Goal: Information Seeking & Learning: Learn about a topic

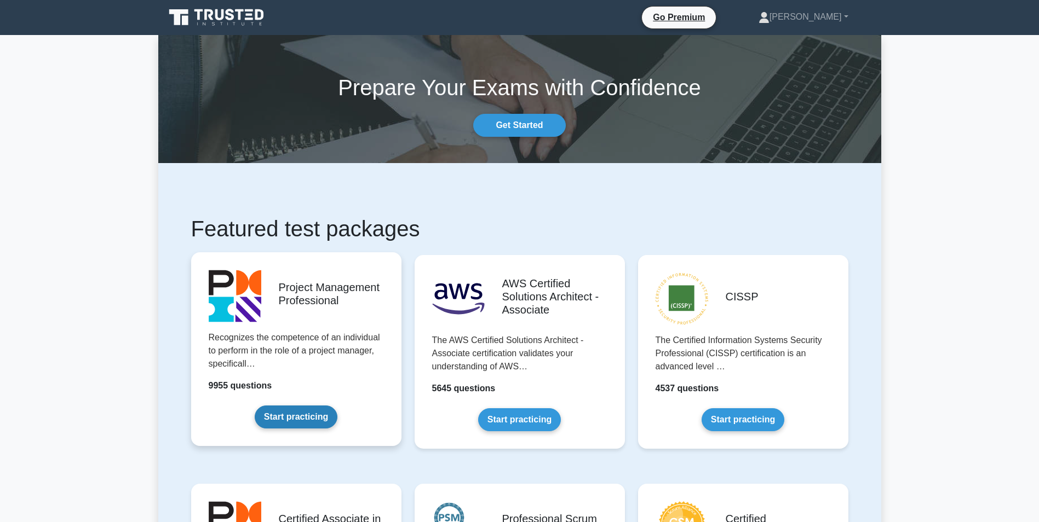
click at [318, 406] on link "Start practicing" at bounding box center [296, 417] width 83 height 23
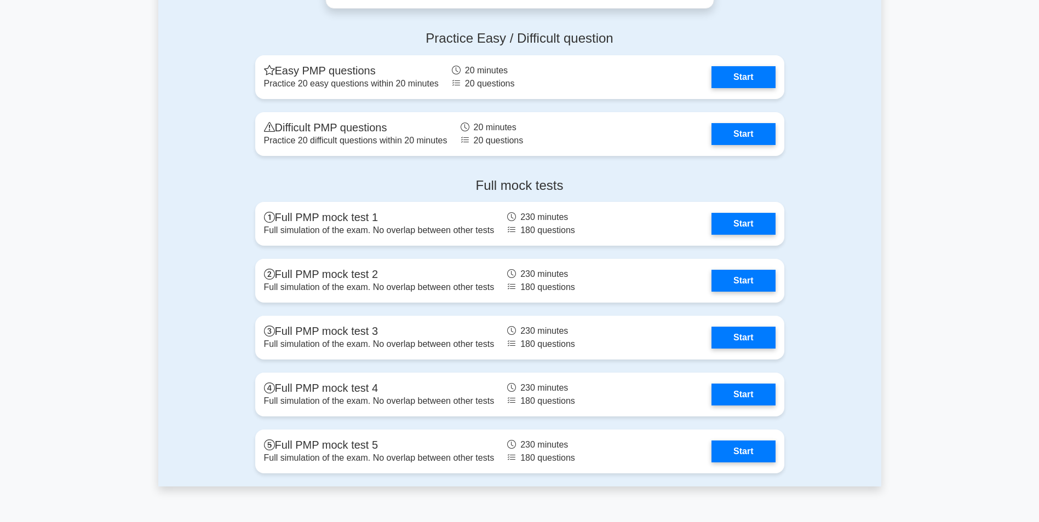
scroll to position [4068, 0]
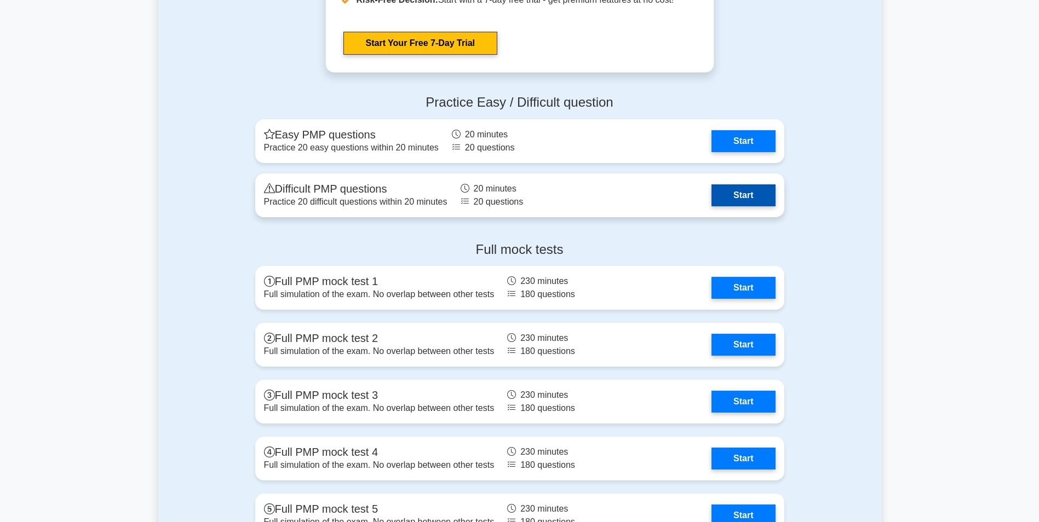
click at [711, 202] on link "Start" at bounding box center [743, 196] width 64 height 22
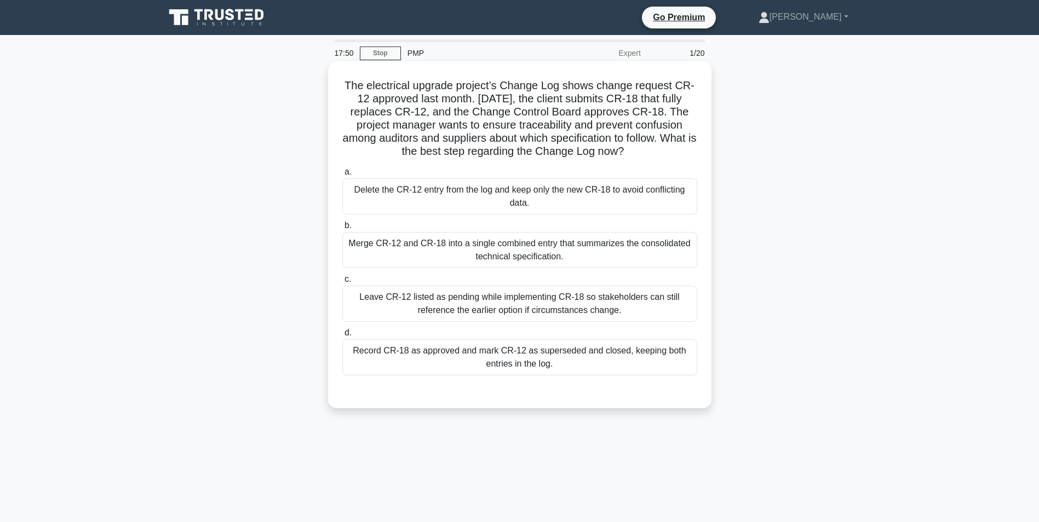
click at [609, 359] on div "Record CR-18 as approved and mark CR-12 as superseded and closed, keeping both …" at bounding box center [519, 357] width 355 height 36
click at [342, 337] on input "d. Record CR-18 as approved and mark CR-12 as superseded and closed, keeping bo…" at bounding box center [342, 333] width 0 height 7
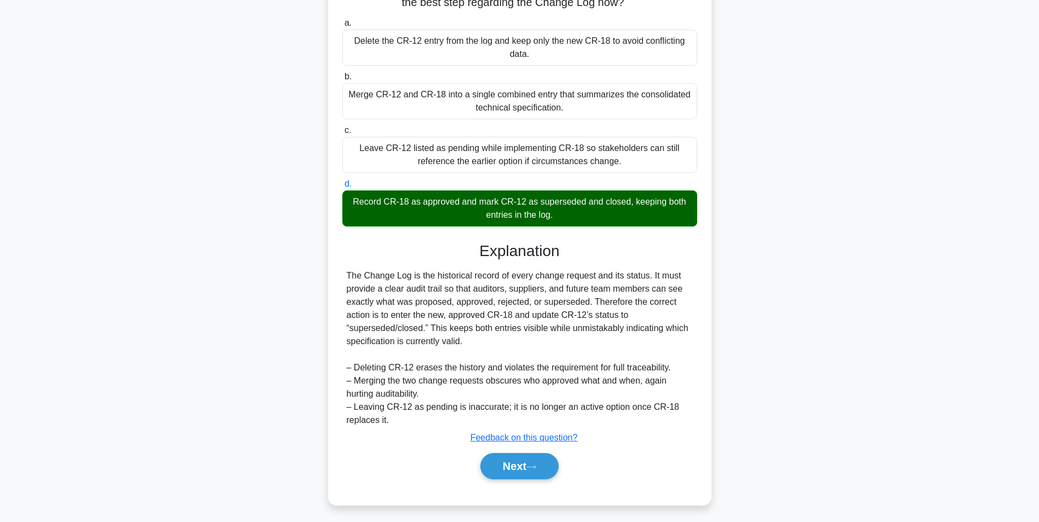
scroll to position [153, 0]
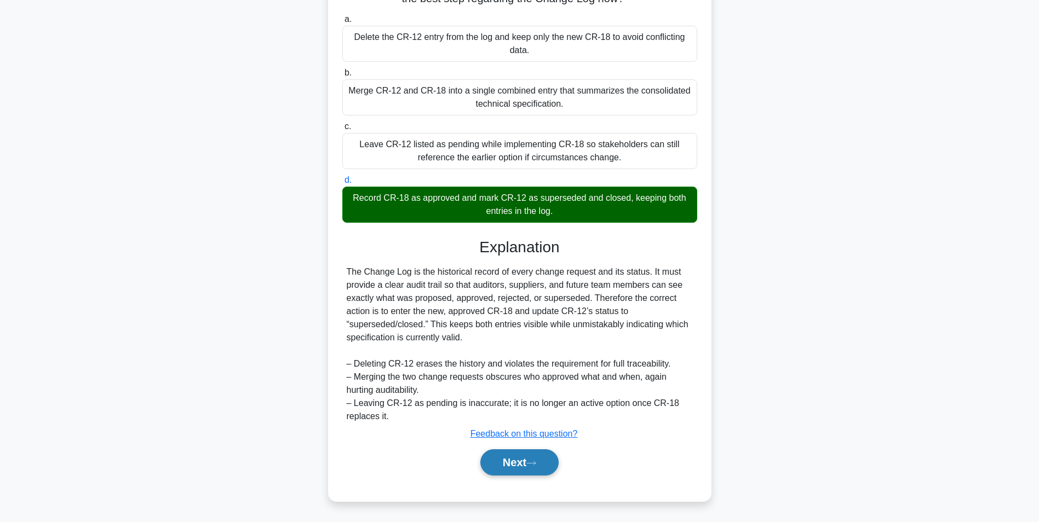
click at [552, 467] on button "Next" at bounding box center [519, 463] width 78 height 26
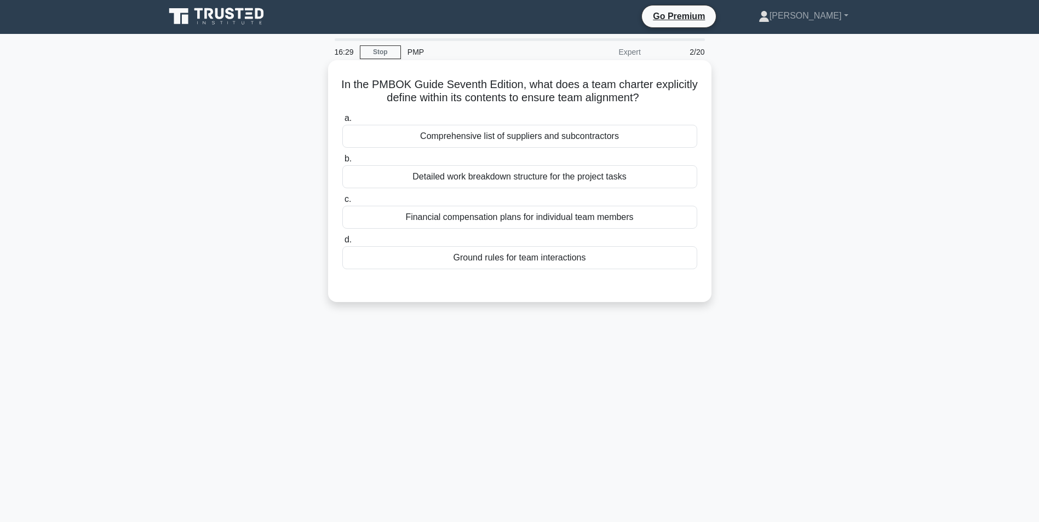
scroll to position [0, 0]
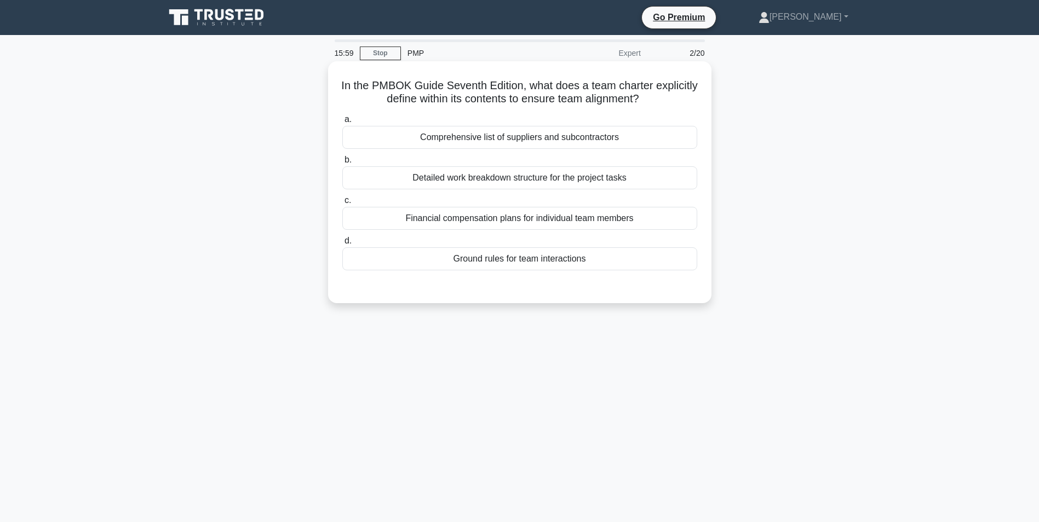
click at [619, 261] on div "Ground rules for team interactions" at bounding box center [519, 258] width 355 height 23
click at [342, 245] on input "d. Ground rules for team interactions" at bounding box center [342, 241] width 0 height 7
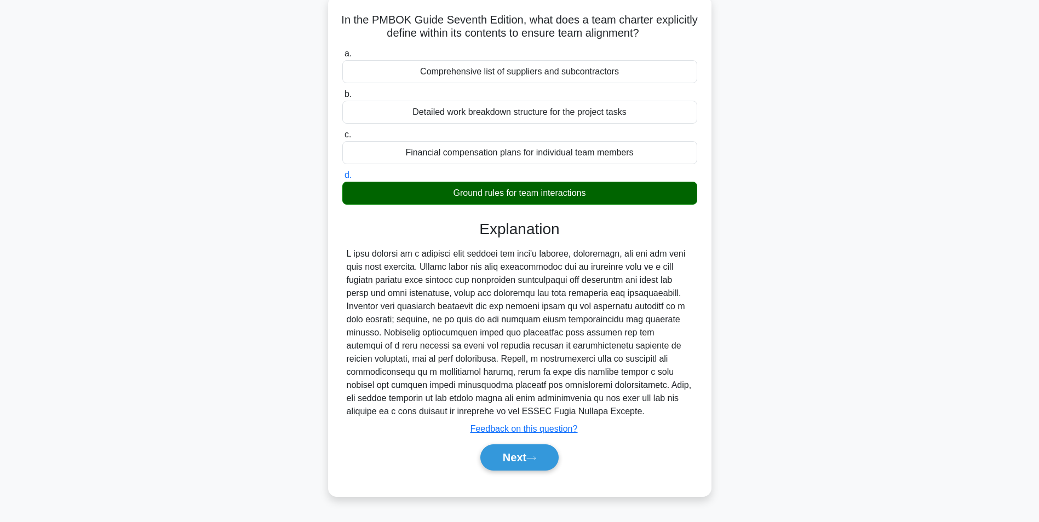
scroll to position [69, 0]
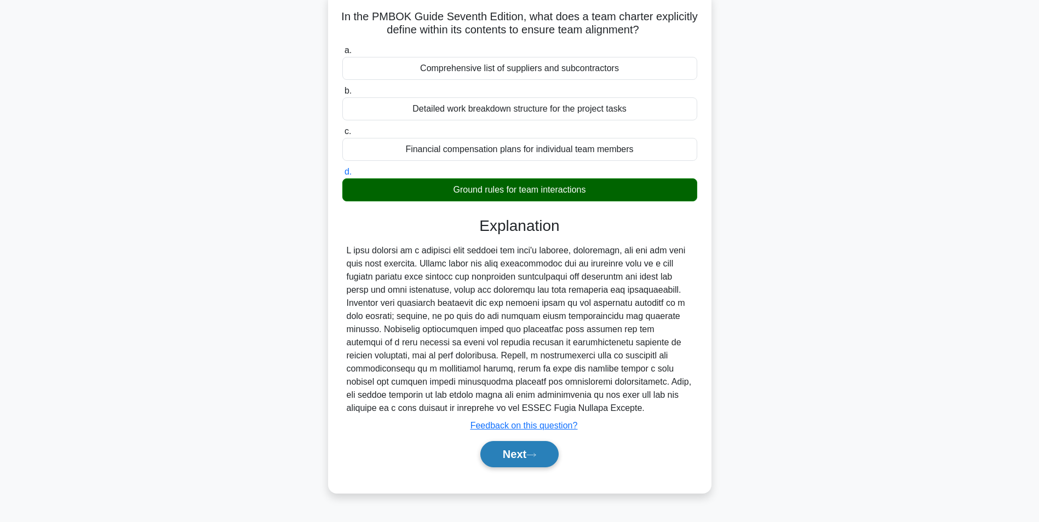
click at [537, 460] on button "Next" at bounding box center [519, 454] width 78 height 26
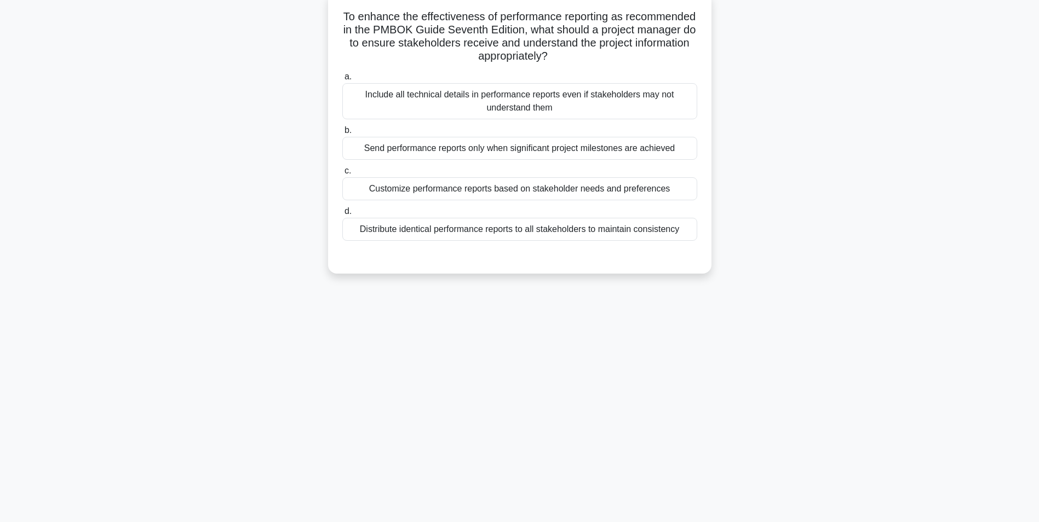
click at [461, 189] on div "Customize performance reports based on stakeholder needs and preferences" at bounding box center [519, 188] width 355 height 23
click at [342, 175] on input "c. Customize performance reports based on stakeholder needs and preferences" at bounding box center [342, 171] width 0 height 7
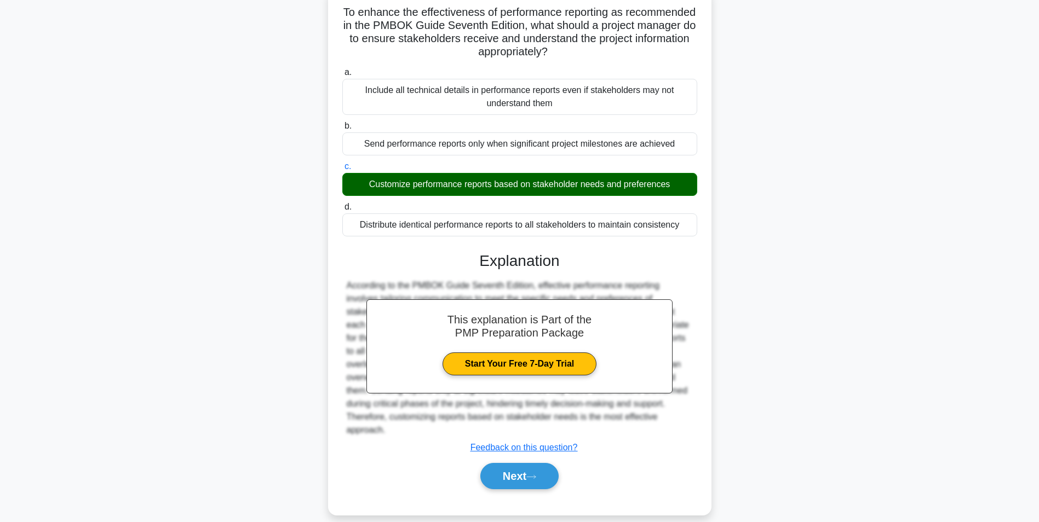
scroll to position [74, 0]
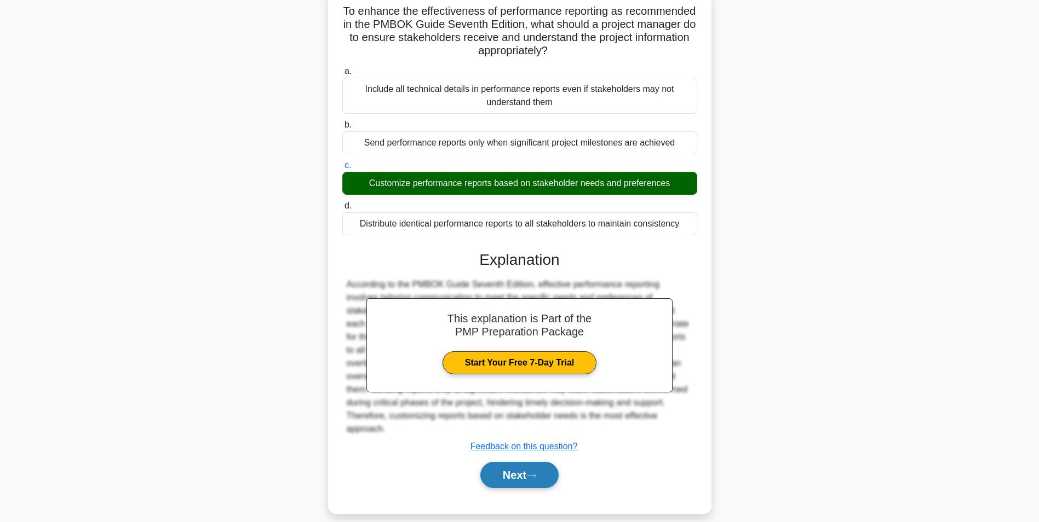
click at [525, 462] on button "Next" at bounding box center [519, 475] width 78 height 26
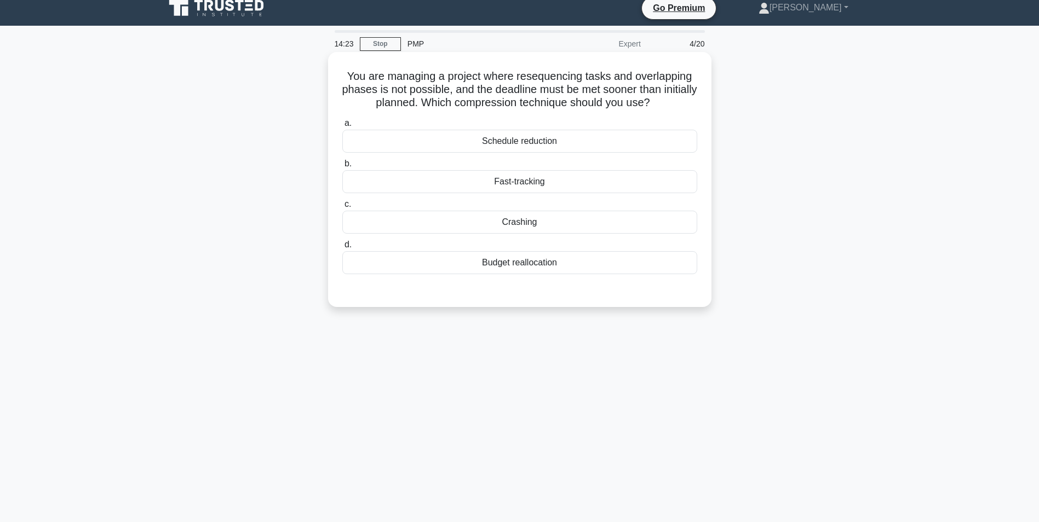
scroll to position [0, 0]
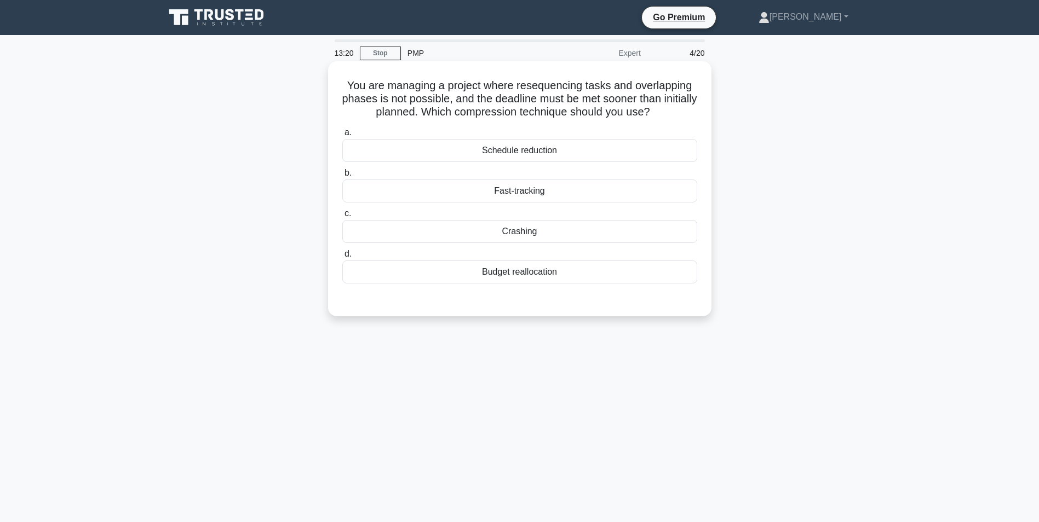
click at [600, 229] on div "Crashing" at bounding box center [519, 231] width 355 height 23
click at [342, 217] on input "c. Crashing" at bounding box center [342, 213] width 0 height 7
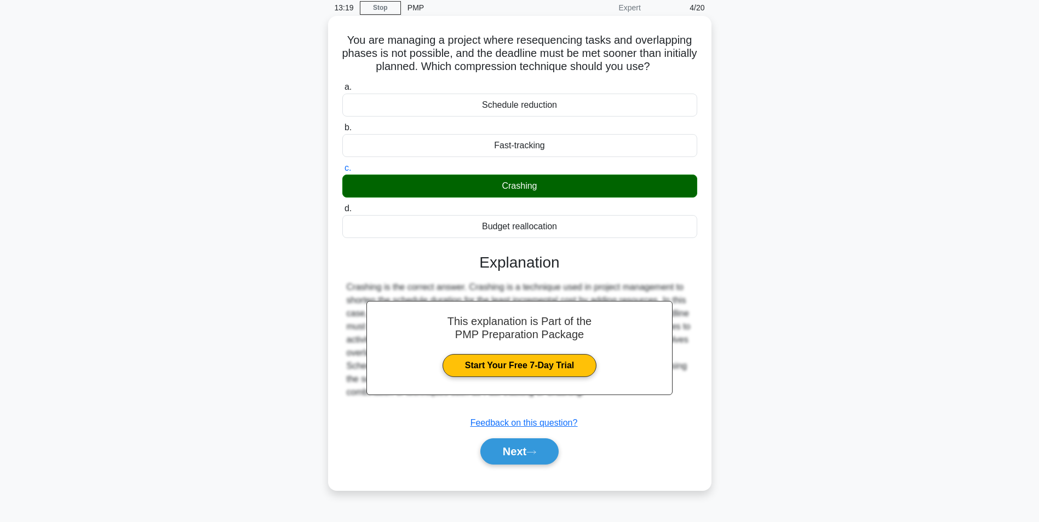
scroll to position [69, 0]
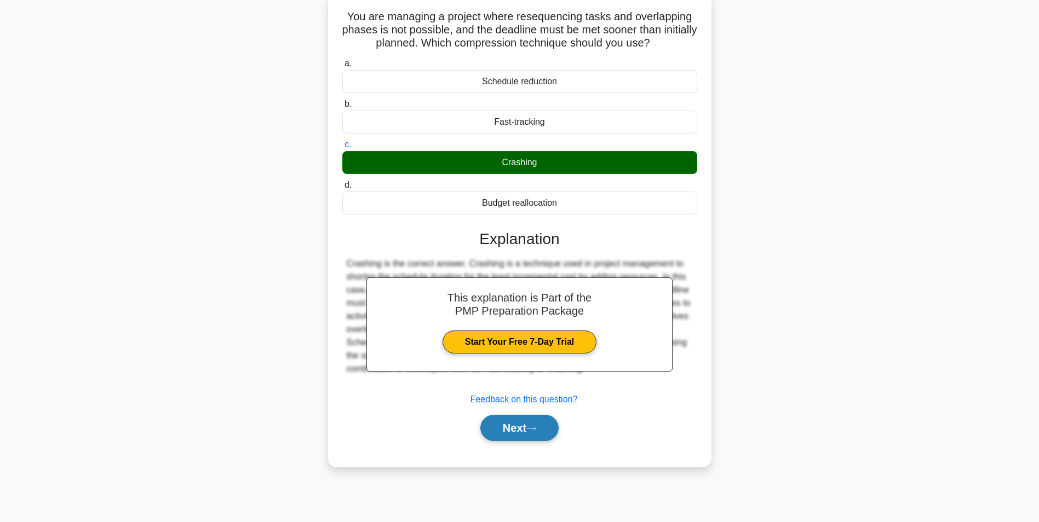
click at [540, 436] on button "Next" at bounding box center [519, 428] width 78 height 26
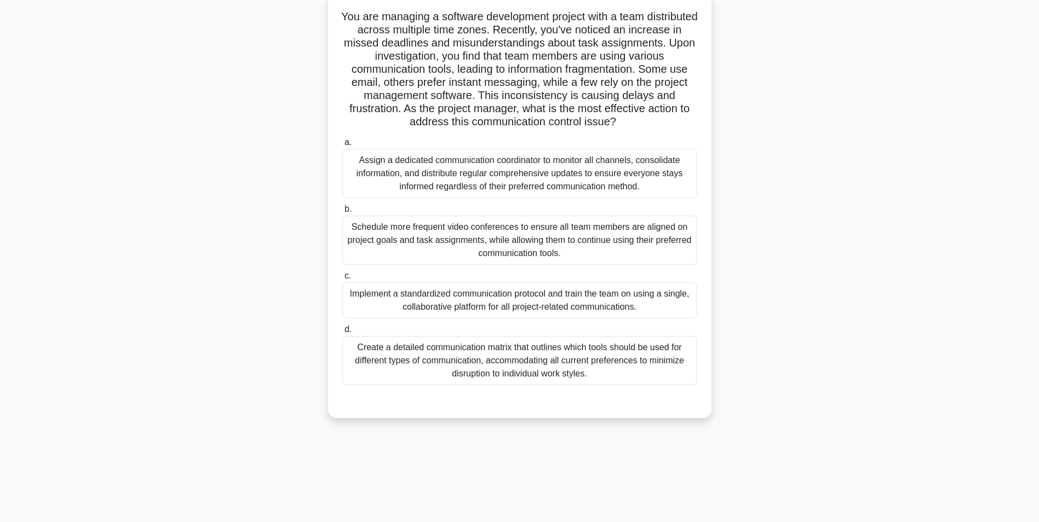
click at [628, 361] on div "Create a detailed communication matrix that outlines which tools should be used…" at bounding box center [519, 360] width 355 height 49
click at [342, 333] on input "d. Create a detailed communication matrix that outlines which tools should be u…" at bounding box center [342, 329] width 0 height 7
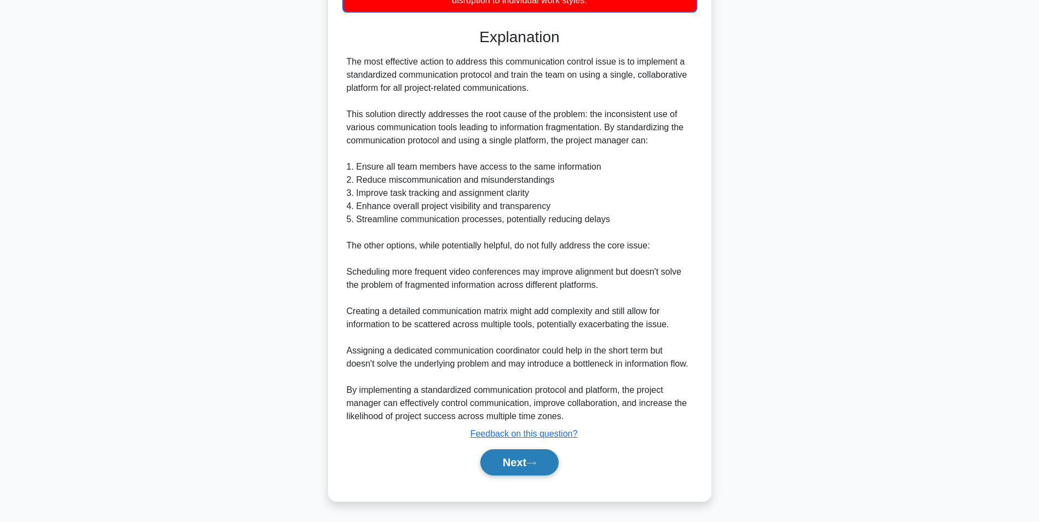
click at [550, 463] on button "Next" at bounding box center [519, 463] width 78 height 26
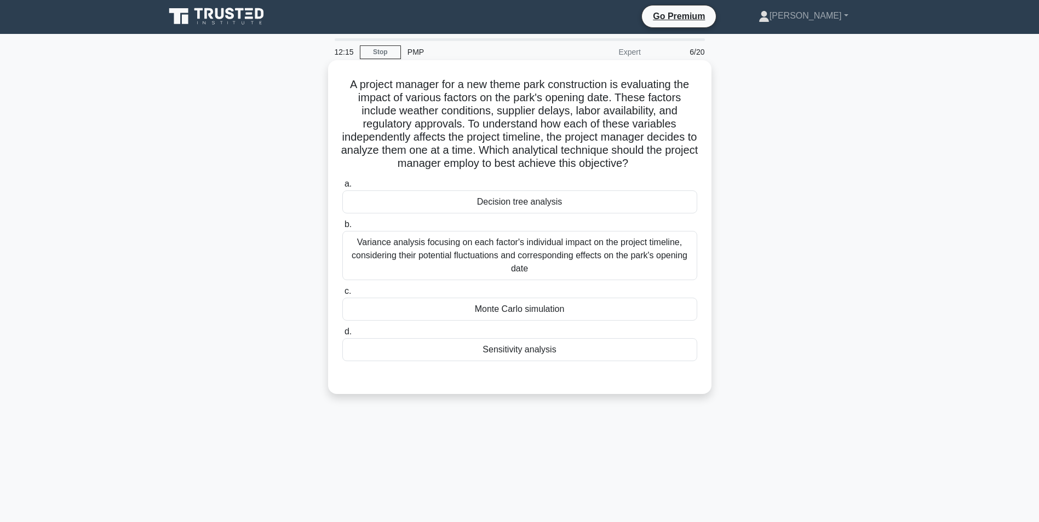
scroll to position [0, 0]
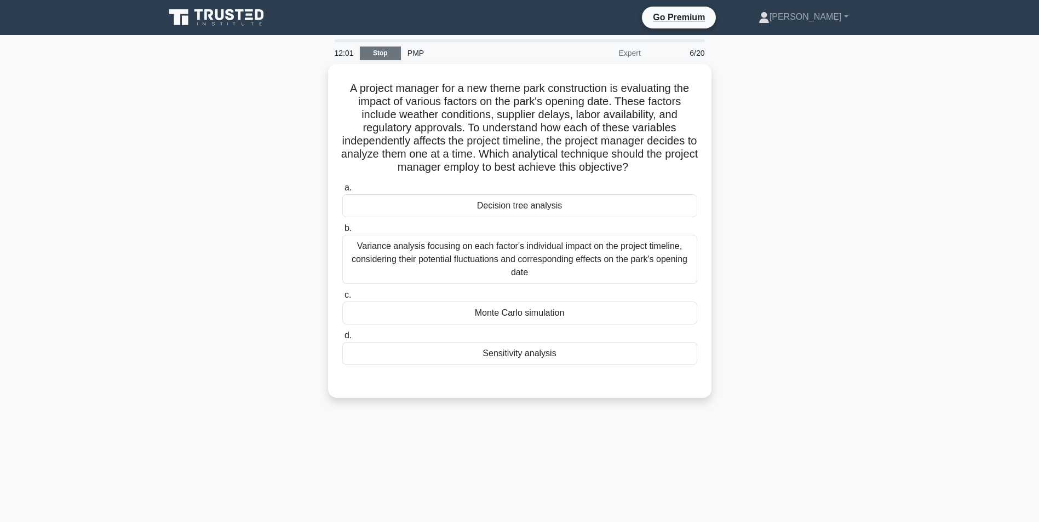
click at [382, 57] on link "Stop" at bounding box center [380, 54] width 41 height 14
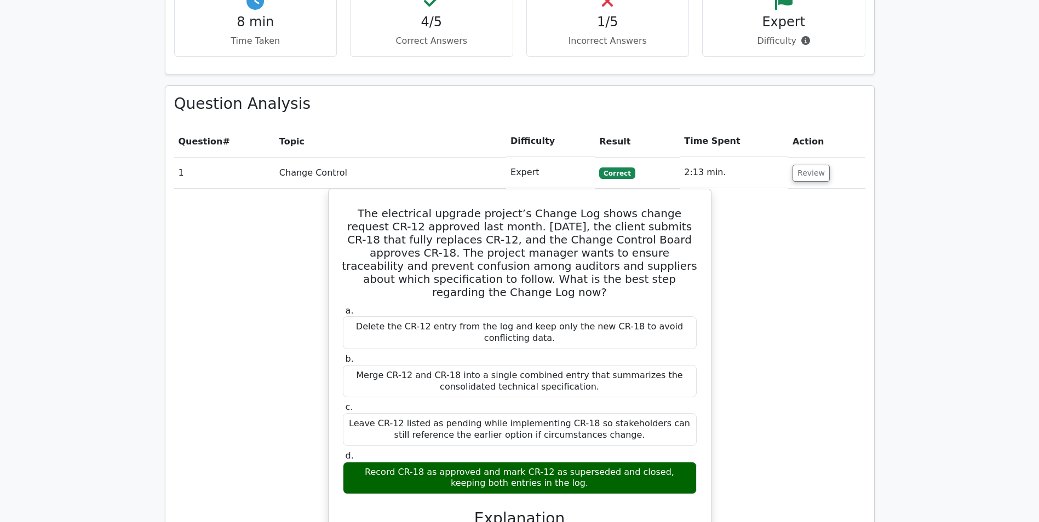
scroll to position [767, 0]
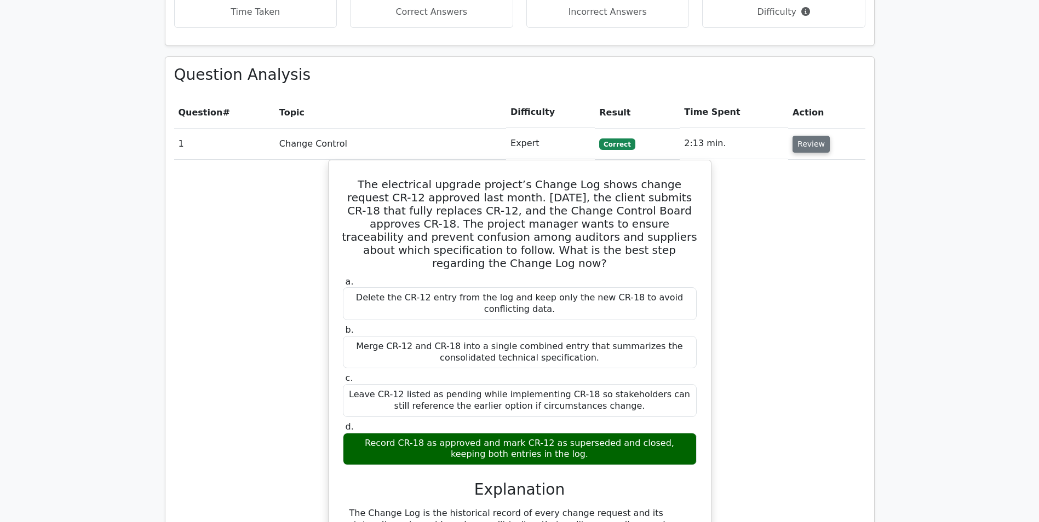
click at [798, 136] on button "Review" at bounding box center [810, 144] width 37 height 17
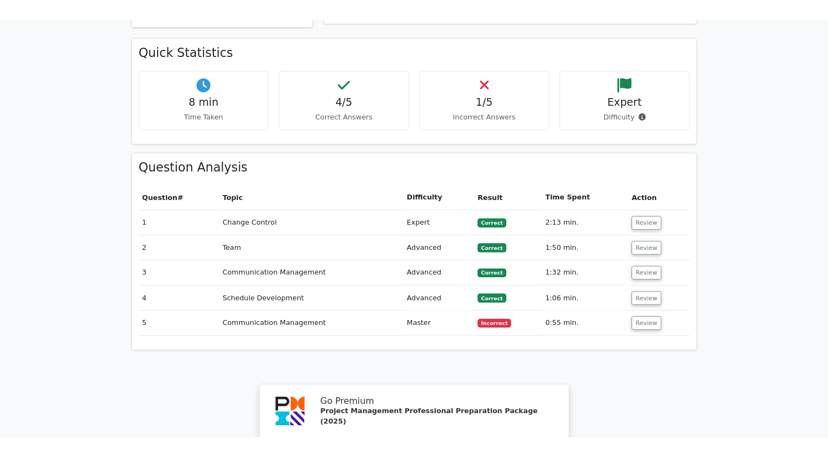
scroll to position [712, 0]
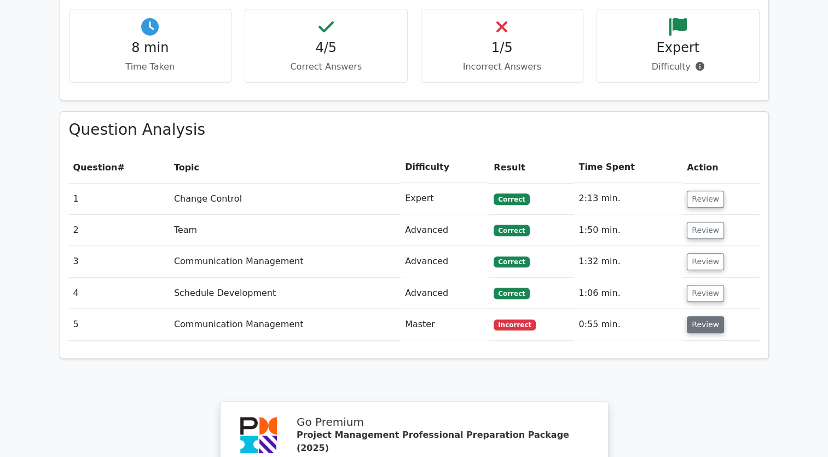
click at [696, 316] on button "Review" at bounding box center [705, 324] width 37 height 17
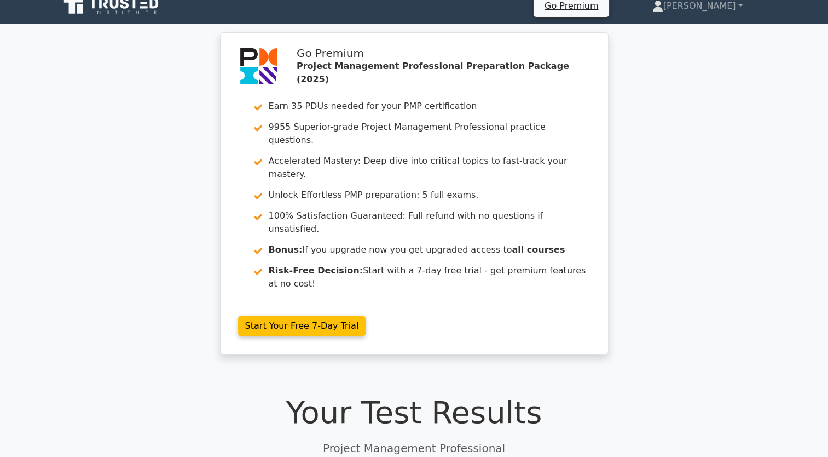
scroll to position [0, 0]
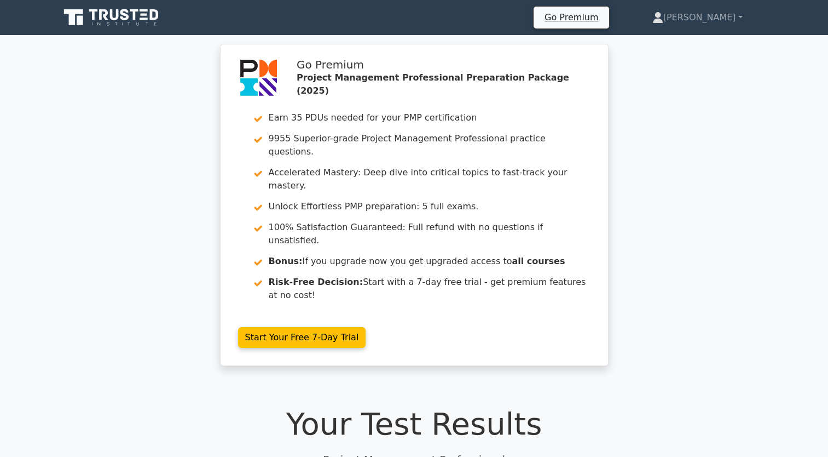
click at [107, 22] on icon at bounding box center [112, 17] width 105 height 21
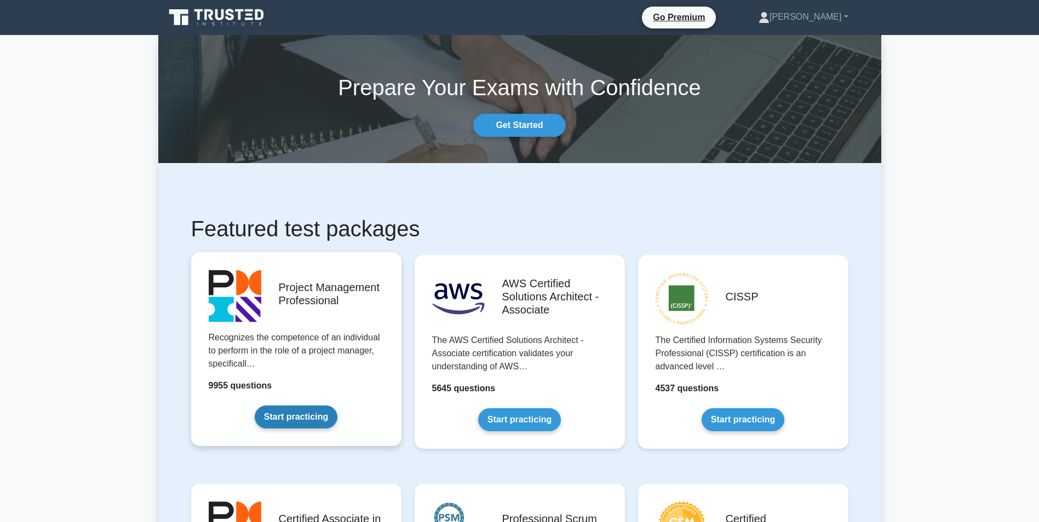
click at [332, 406] on link "Start practicing" at bounding box center [296, 417] width 83 height 23
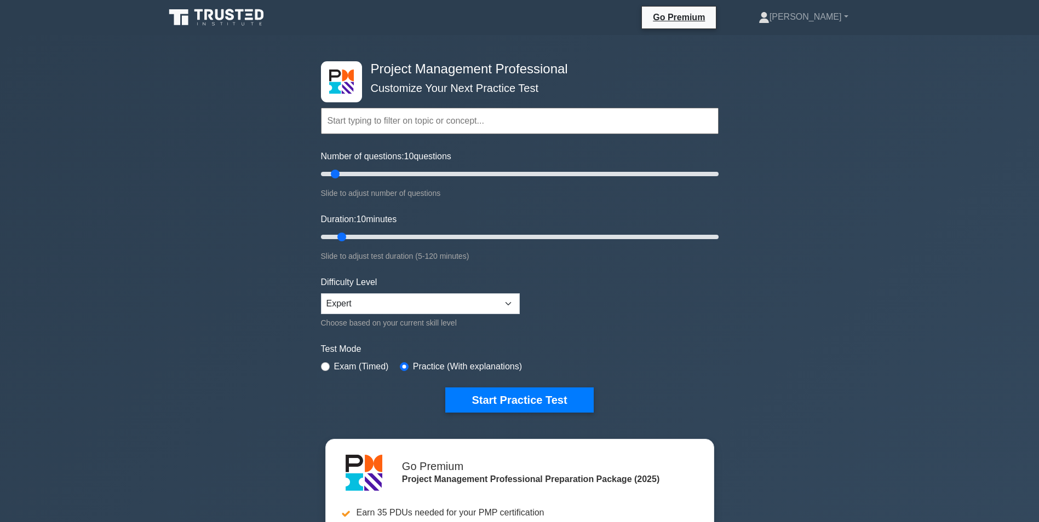
click at [470, 124] on input "text" at bounding box center [519, 121] width 397 height 26
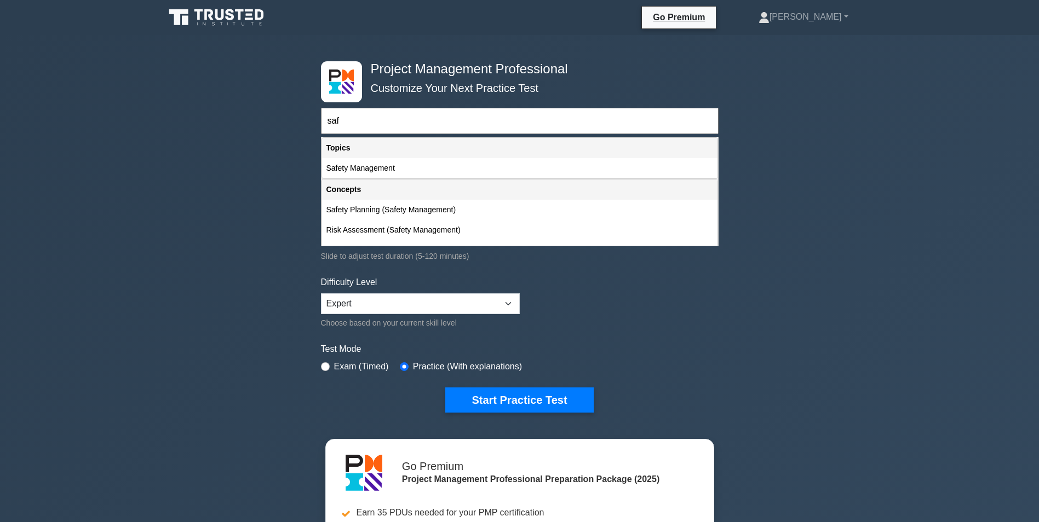
type input "saf"
click at [445, 388] on button "Start Practice Test" at bounding box center [519, 400] width 148 height 25
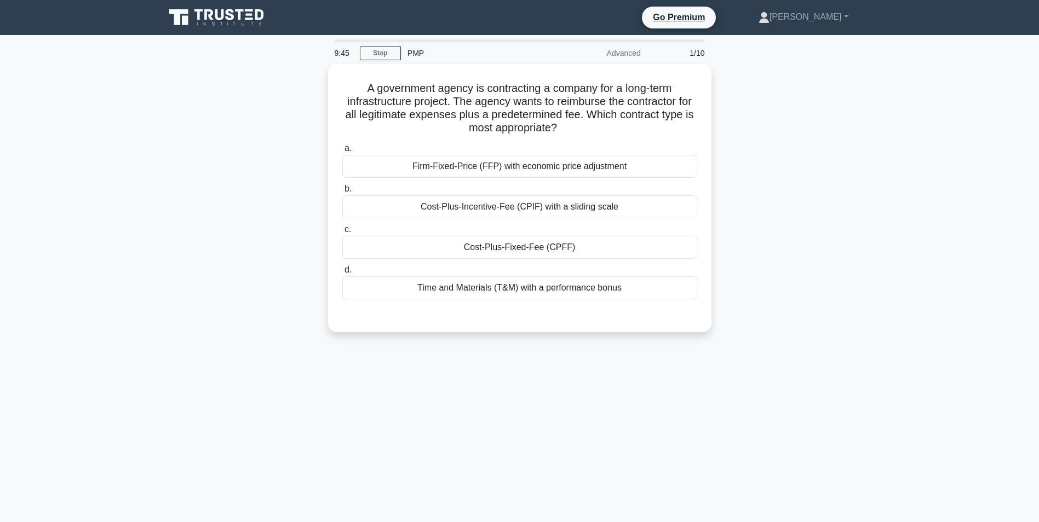
click at [219, 13] on icon at bounding box center [217, 17] width 105 height 21
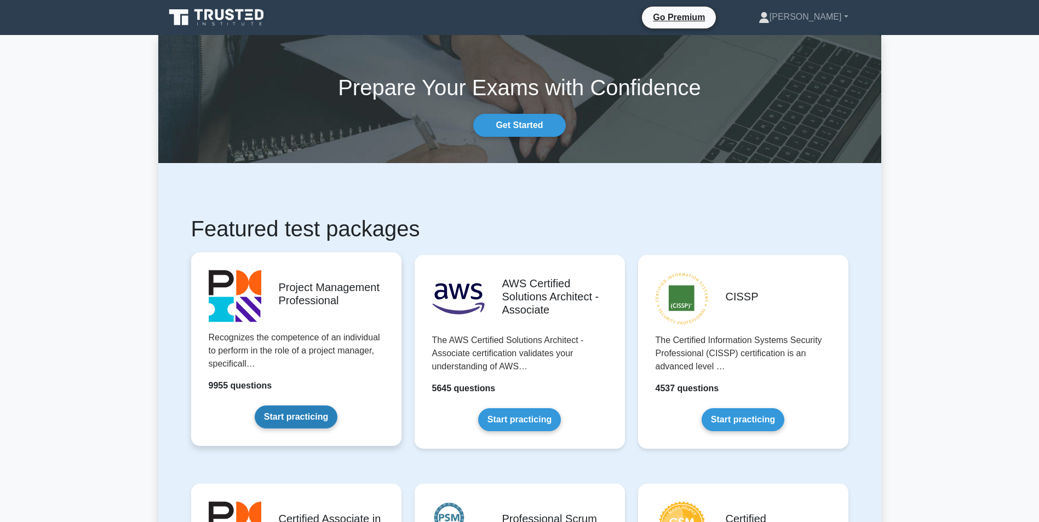
click at [316, 406] on link "Start practicing" at bounding box center [296, 417] width 83 height 23
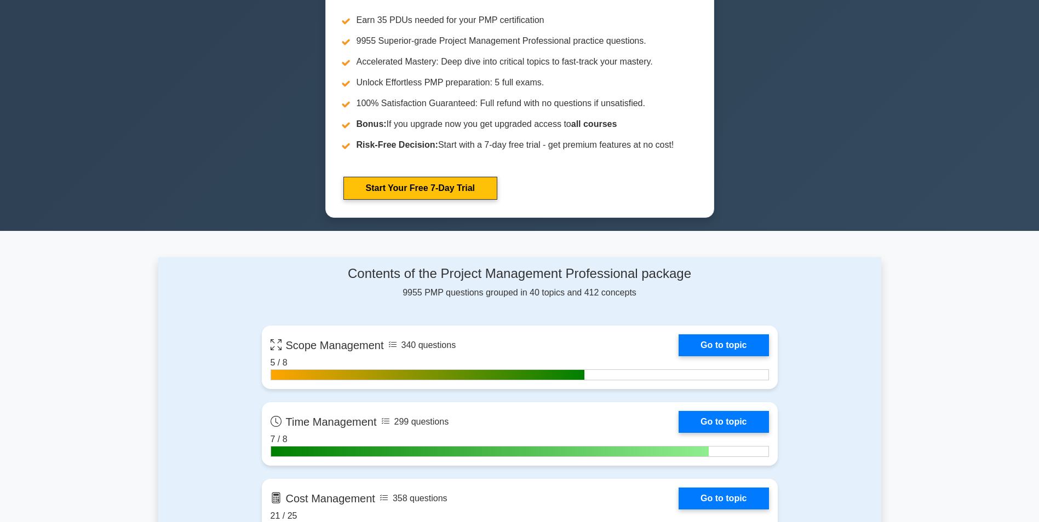
scroll to position [2568, 0]
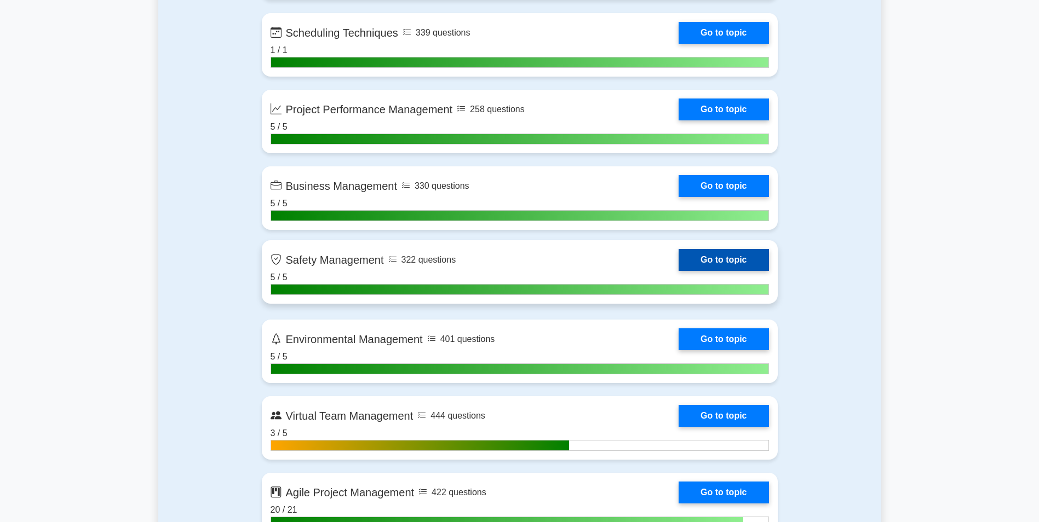
click at [678, 270] on link "Go to topic" at bounding box center [723, 260] width 90 height 22
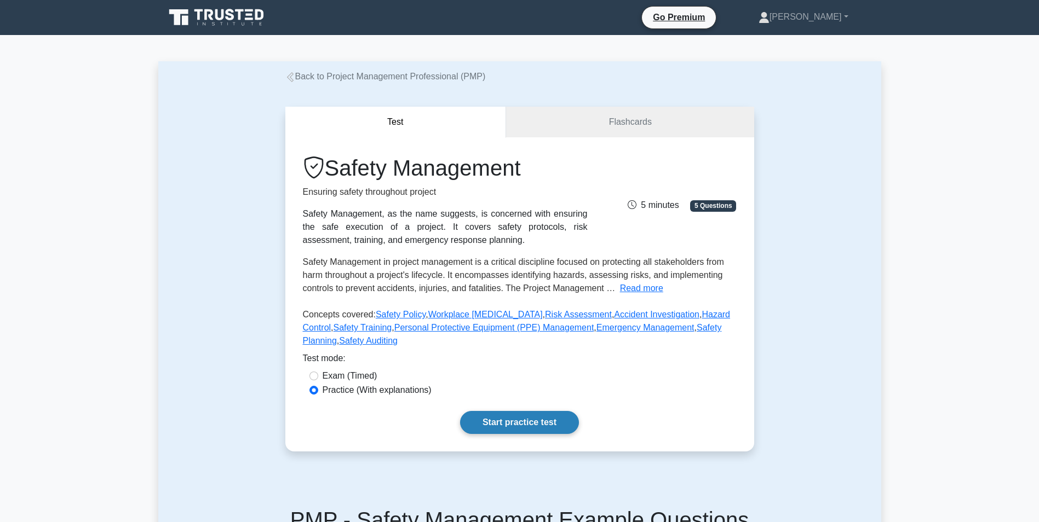
click at [547, 417] on link "Start practice test" at bounding box center [519, 422] width 119 height 23
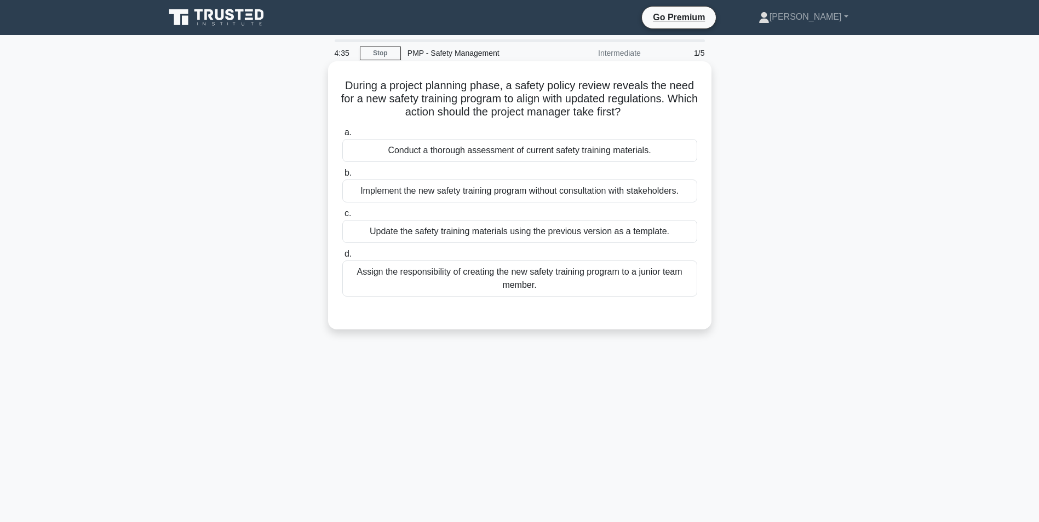
click at [492, 149] on div "Conduct a thorough assessment of current safety training materials." at bounding box center [519, 150] width 355 height 23
click at [342, 136] on input "a. Conduct a thorough assessment of current safety training materials." at bounding box center [342, 132] width 0 height 7
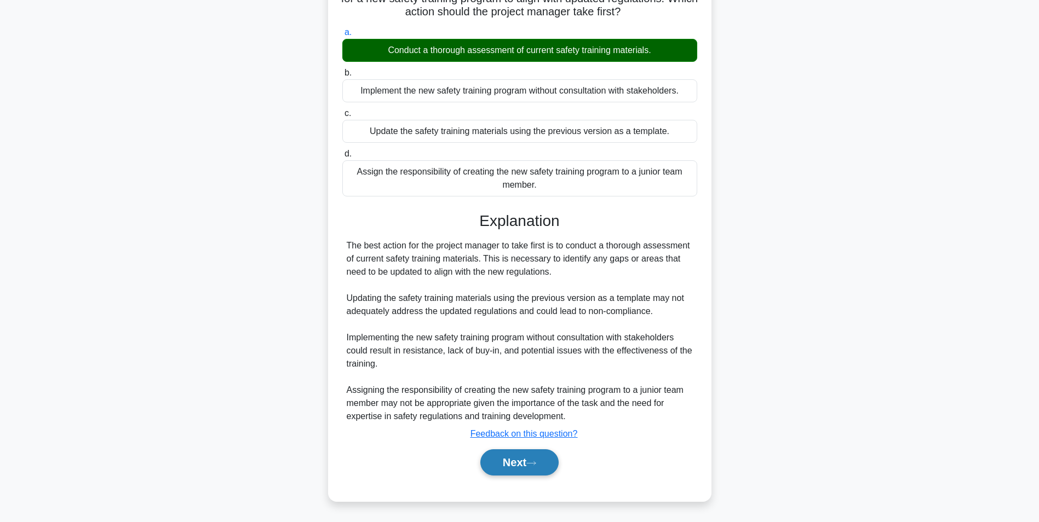
click at [557, 460] on button "Next" at bounding box center [519, 463] width 78 height 26
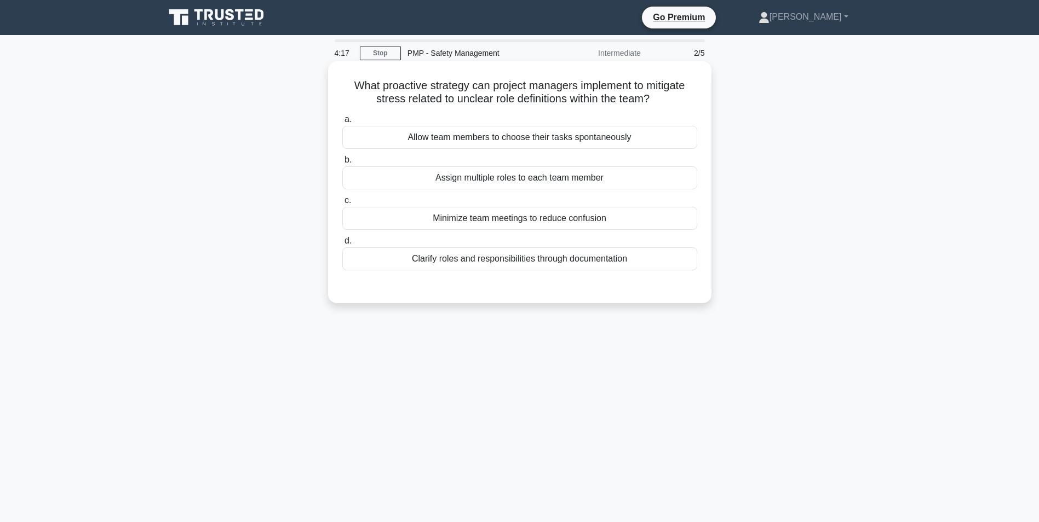
click at [607, 261] on div "Clarify roles and responsibilities through documentation" at bounding box center [519, 258] width 355 height 23
click at [342, 245] on input "d. Clarify roles and responsibilities through documentation" at bounding box center [342, 241] width 0 height 7
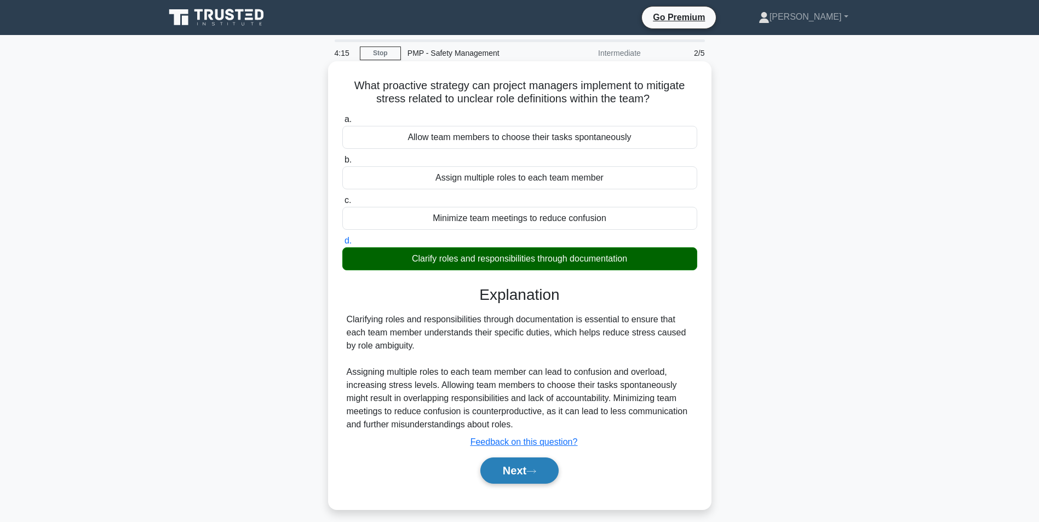
click at [500, 476] on button "Next" at bounding box center [519, 471] width 78 height 26
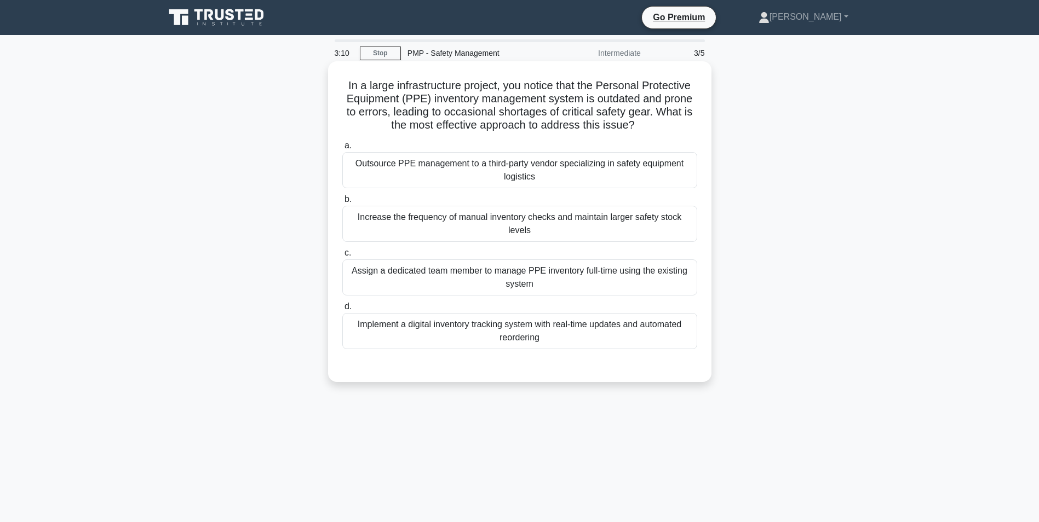
click at [518, 269] on div "Assign a dedicated team member to manage PPE inventory full-time using the exis…" at bounding box center [519, 278] width 355 height 36
click at [342, 257] on input "c. Assign a dedicated team member to manage PPE inventory full-time using the e…" at bounding box center [342, 253] width 0 height 7
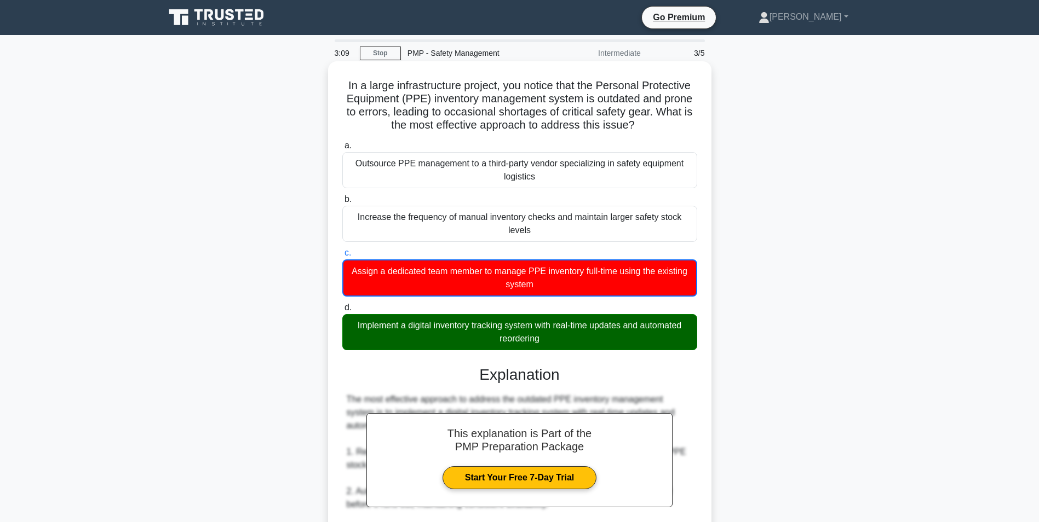
click at [521, 319] on div "Implement a digital inventory tracking system with real-time updates and automa…" at bounding box center [519, 332] width 355 height 36
click at [342, 312] on input "d. Implement a digital inventory tracking system with real-time updates and aut…" at bounding box center [342, 307] width 0 height 7
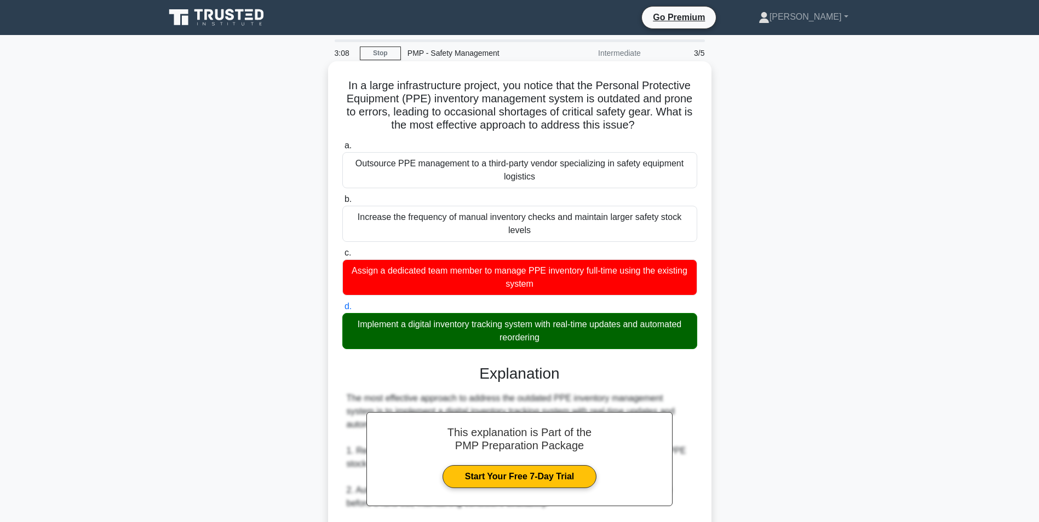
click at [546, 313] on div "Implement a digital inventory tracking system with real-time updates and automa…" at bounding box center [519, 331] width 355 height 36
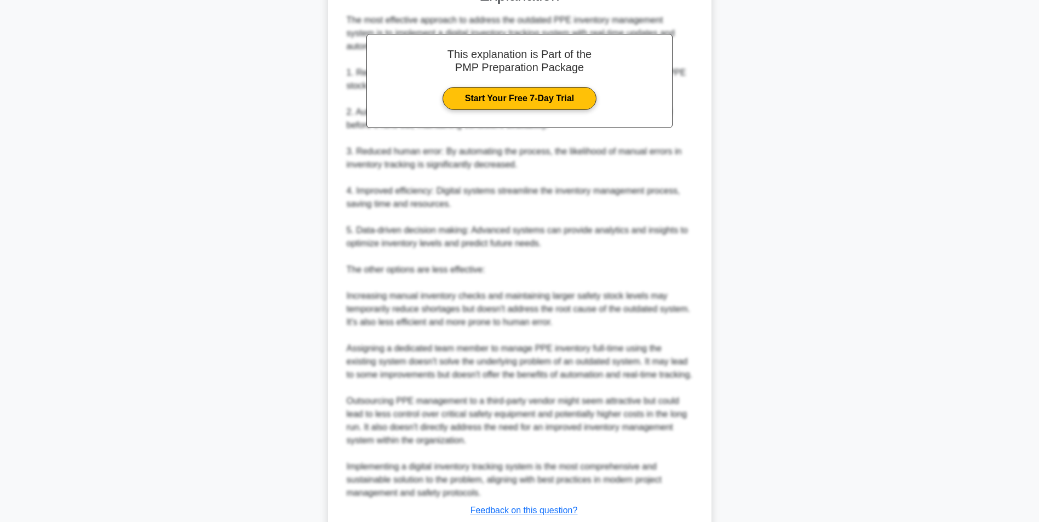
scroll to position [438, 0]
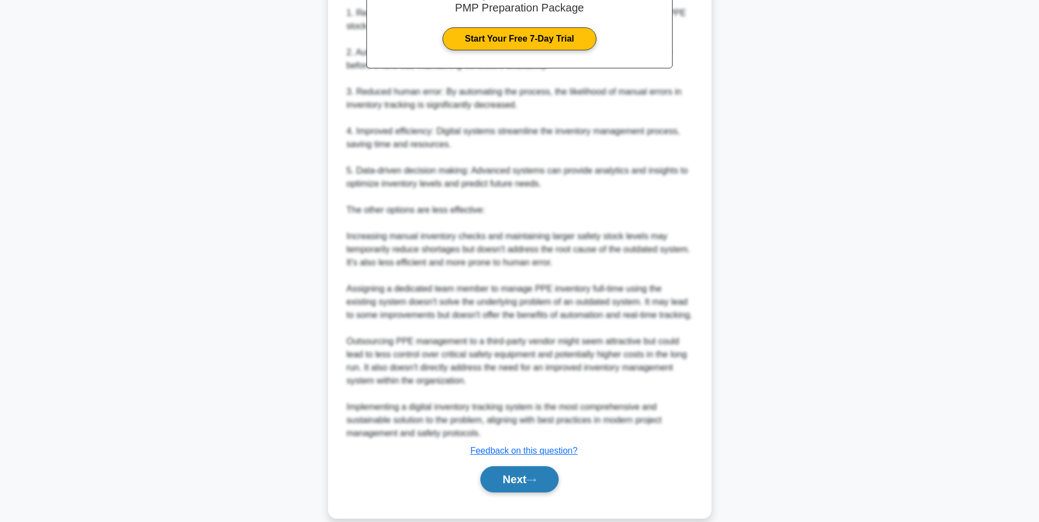
click at [544, 476] on button "Next" at bounding box center [519, 479] width 78 height 26
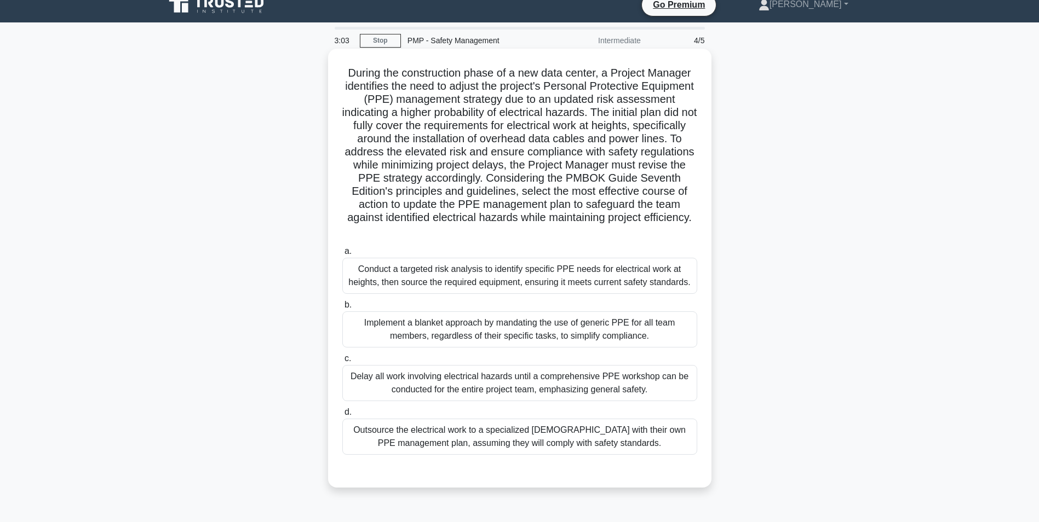
scroll to position [0, 0]
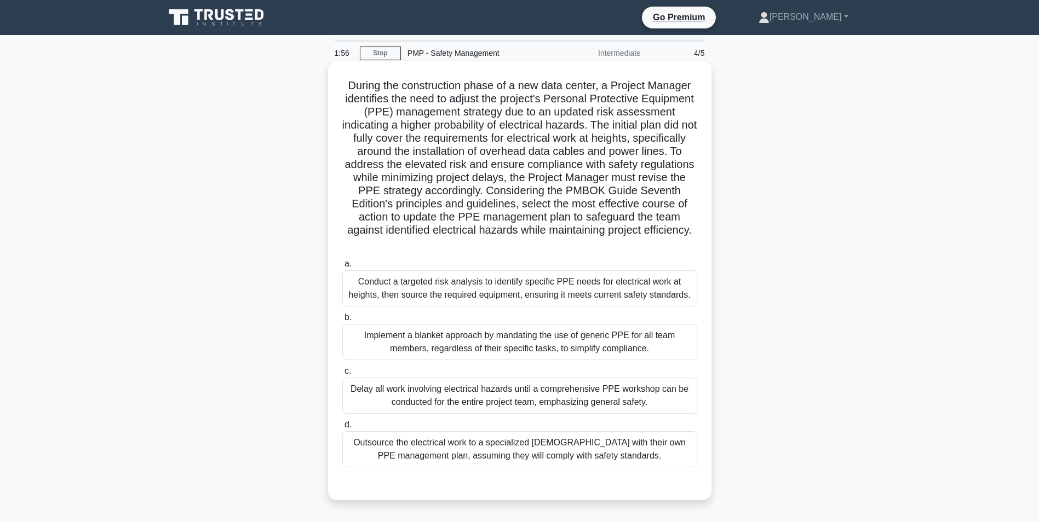
click at [596, 295] on div "Conduct a targeted risk analysis to identify specific PPE needs for electrical …" at bounding box center [519, 288] width 355 height 36
click at [342, 268] on input "a. Conduct a targeted risk analysis to identify specific PPE needs for electric…" at bounding box center [342, 264] width 0 height 7
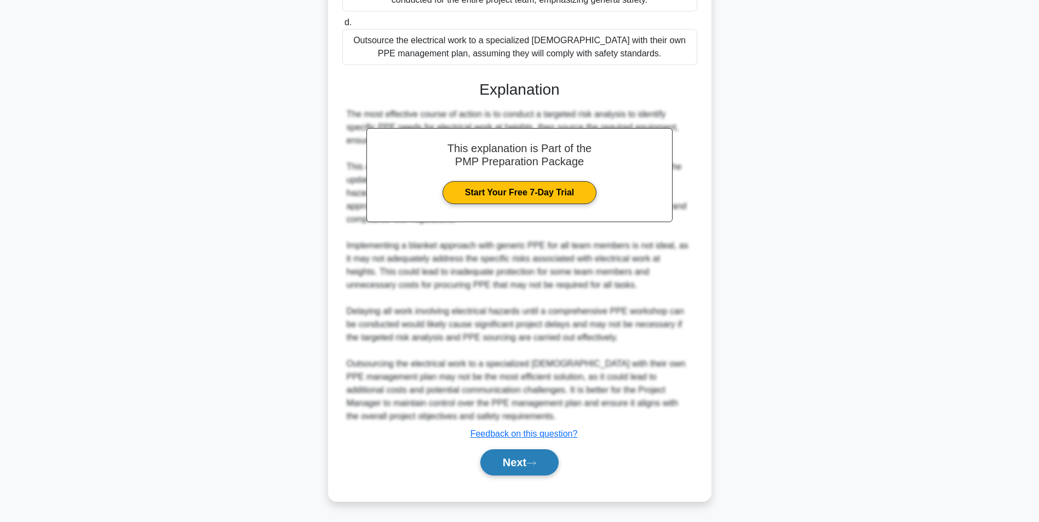
click at [544, 468] on button "Next" at bounding box center [519, 463] width 78 height 26
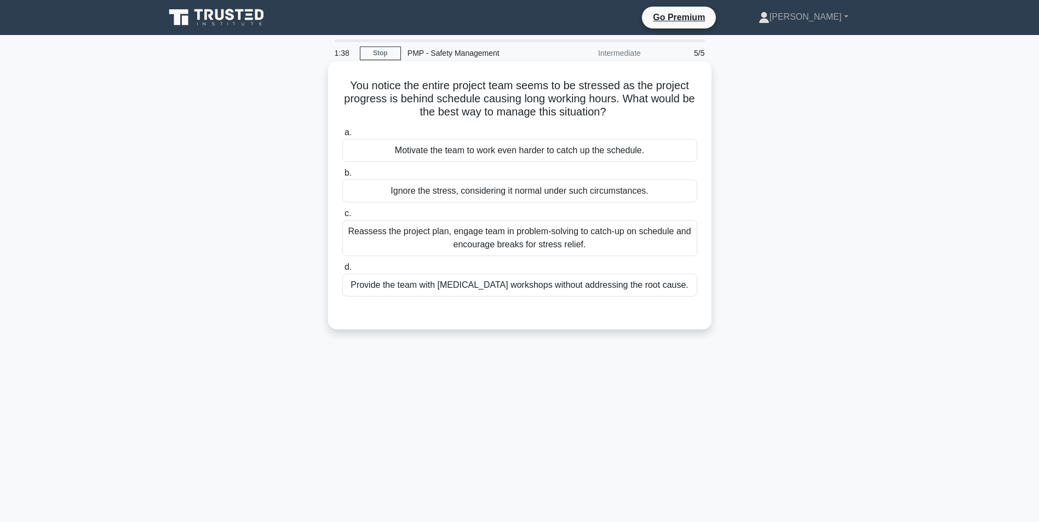
click at [618, 234] on div "Reassess the project plan, engage team in problem-solving to catch-up on schedu…" at bounding box center [519, 238] width 355 height 36
click at [342, 217] on input "c. Reassess the project plan, engage team in problem-solving to catch-up on sch…" at bounding box center [342, 213] width 0 height 7
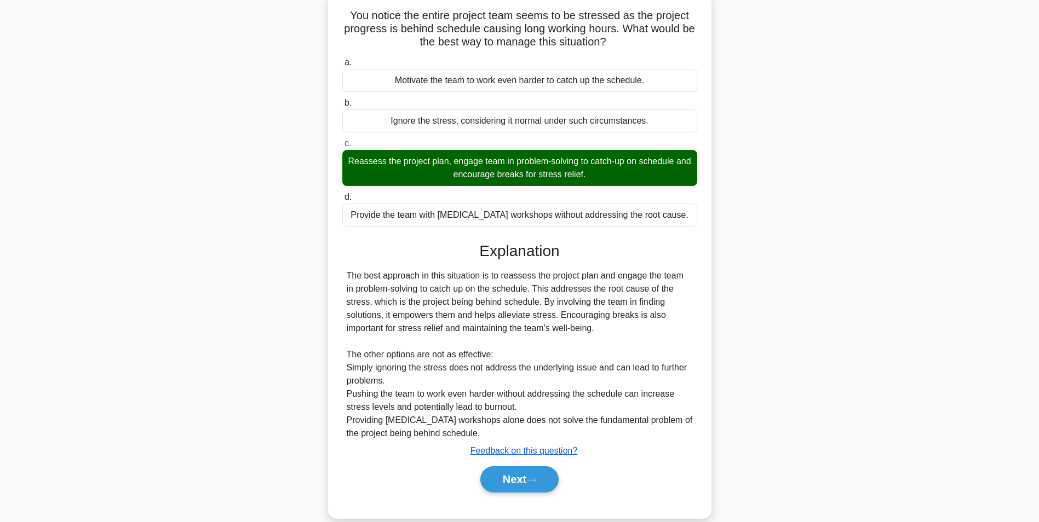
scroll to position [33, 0]
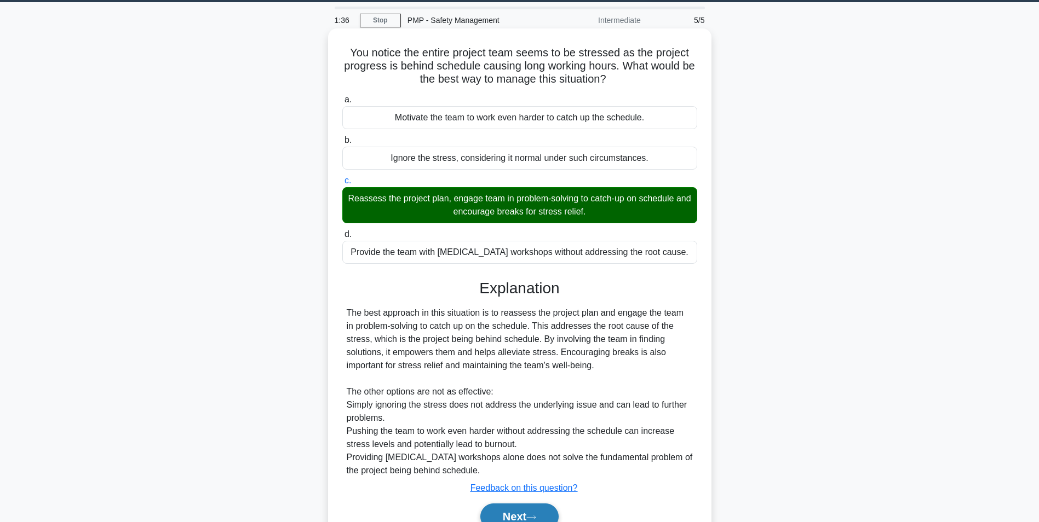
click at [509, 515] on button "Next" at bounding box center [519, 517] width 78 height 26
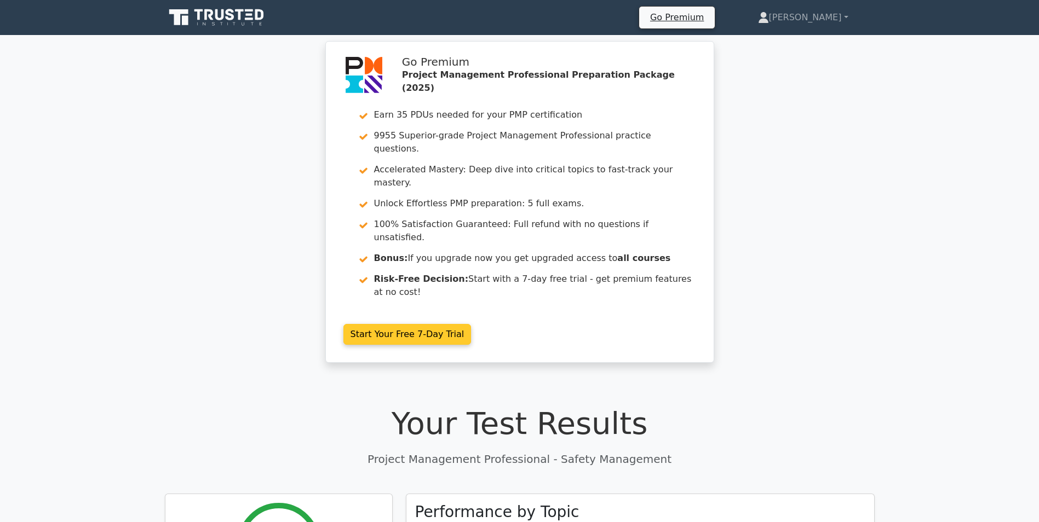
drag, startPoint x: 569, startPoint y: 257, endPoint x: 570, endPoint y: 297, distance: 39.4
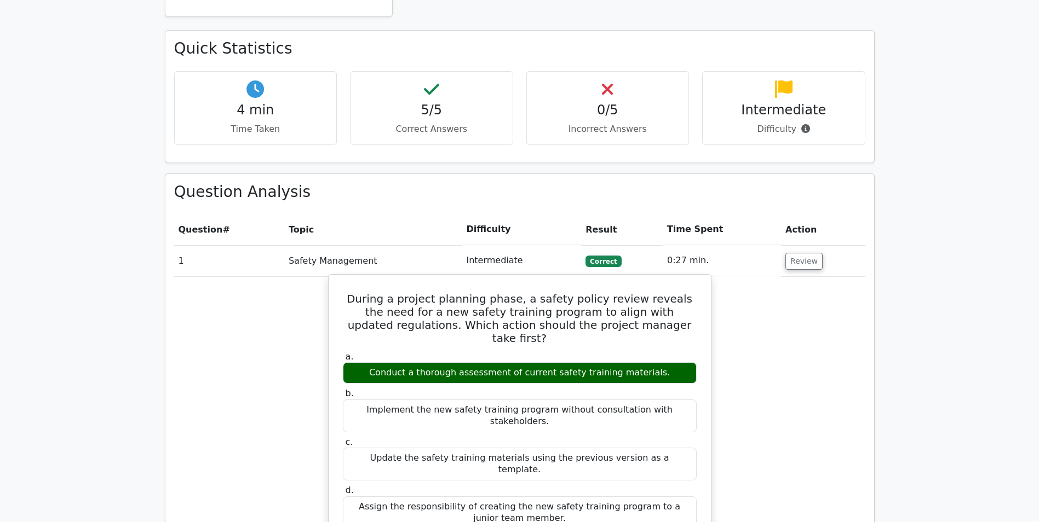
scroll to position [770, 0]
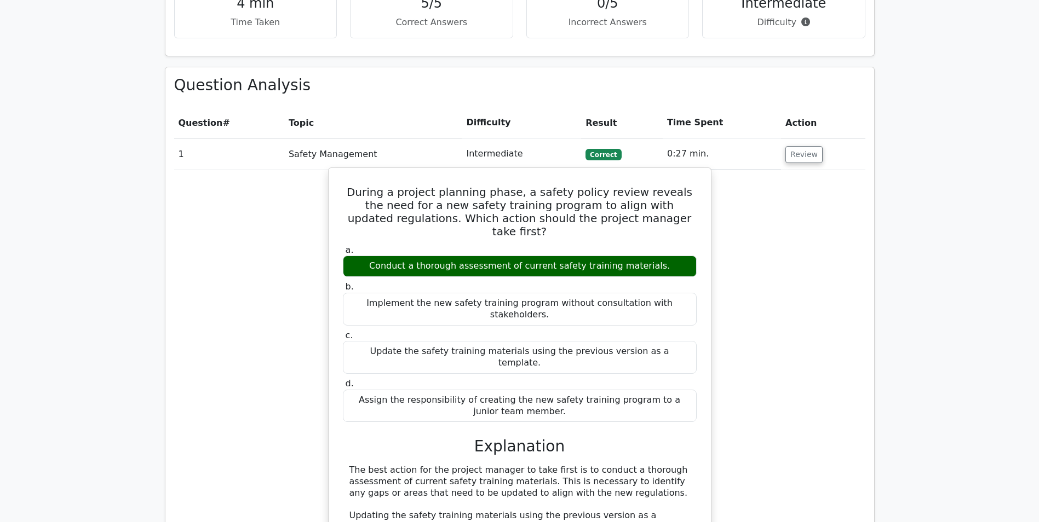
drag, startPoint x: 683, startPoint y: 328, endPoint x: 679, endPoint y: 399, distance: 70.8
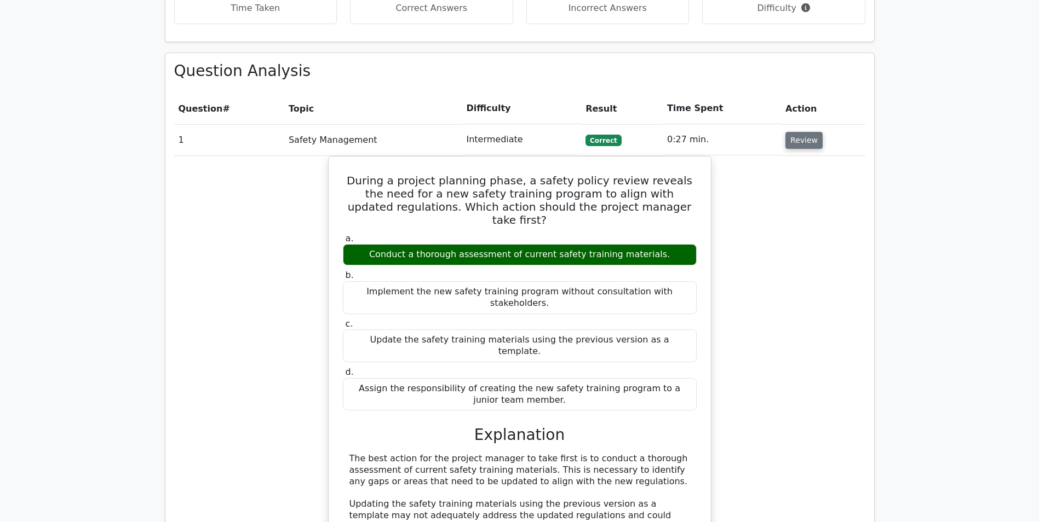
click at [804, 132] on button "Review" at bounding box center [803, 140] width 37 height 17
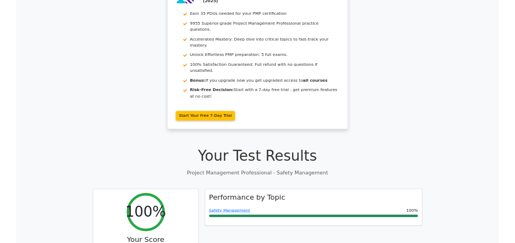
scroll to position [0, 0]
